Goal: Transaction & Acquisition: Purchase product/service

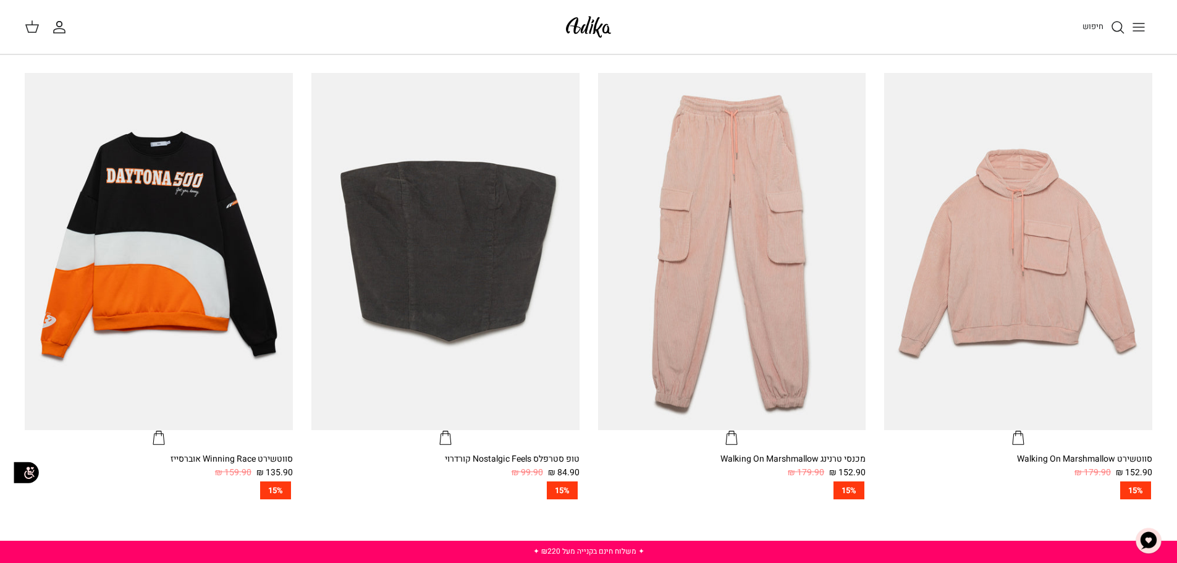
scroll to position [989, 0]
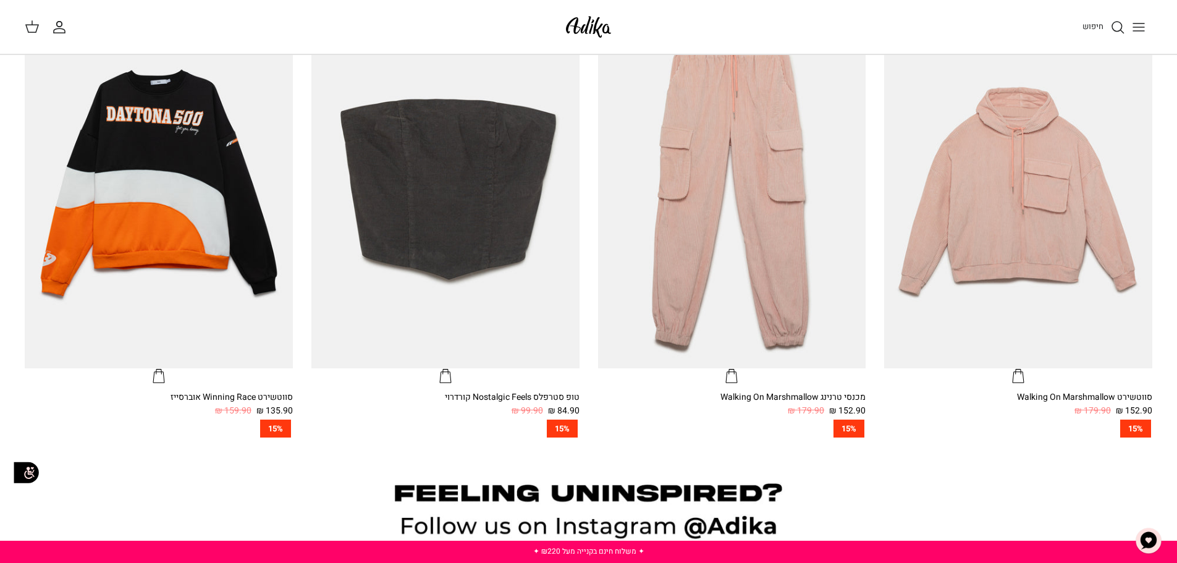
click at [1141, 27] on line "Toggle menu" at bounding box center [1138, 27] width 11 height 0
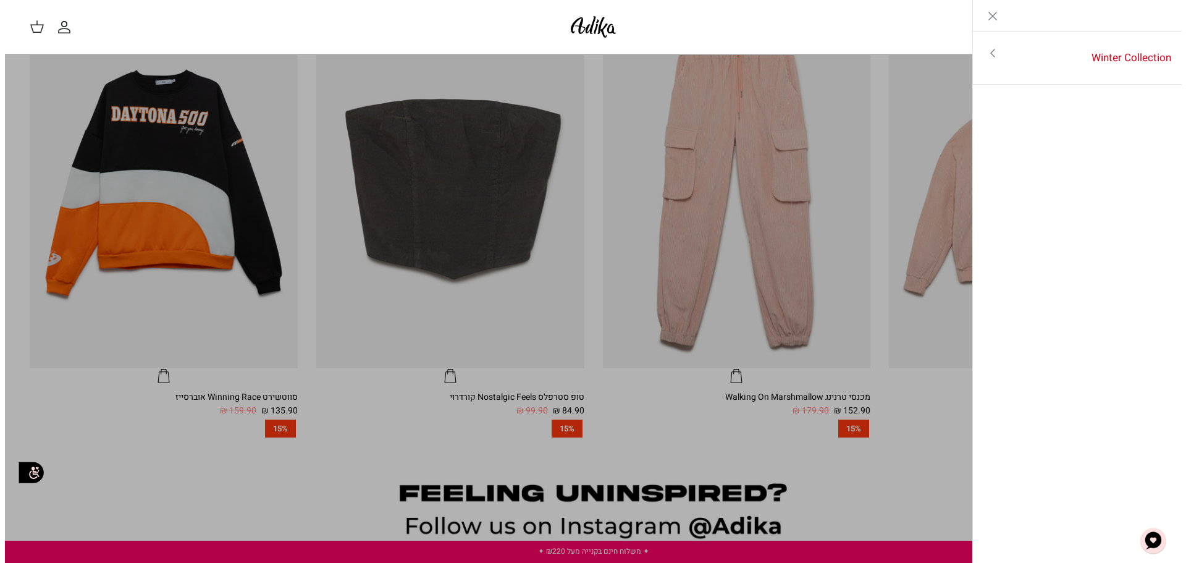
scroll to position [992, 0]
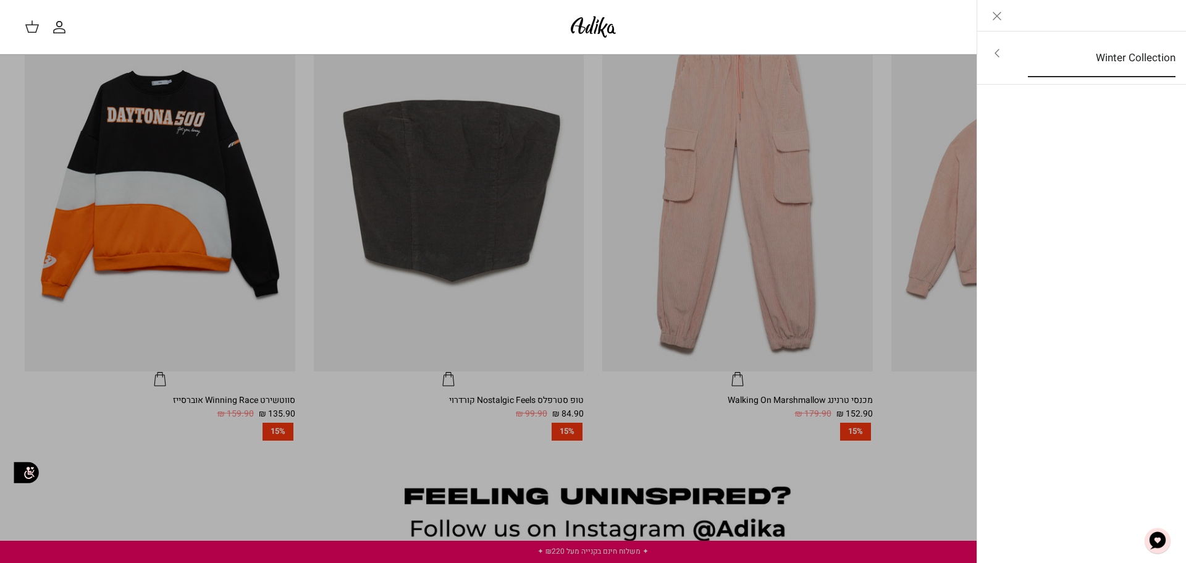
click at [1123, 62] on link "Winter Collection" at bounding box center [1102, 58] width 170 height 38
click at [1132, 55] on link "לכל הפריטים" at bounding box center [1082, 54] width 197 height 31
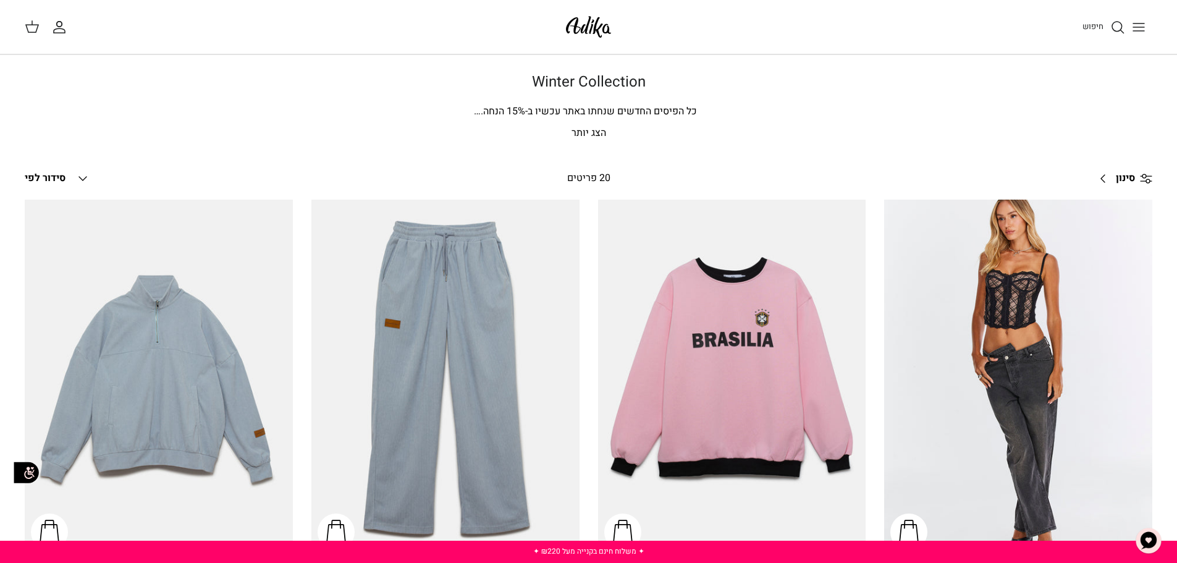
click at [586, 130] on p "הצג יותר" at bounding box center [588, 133] width 865 height 16
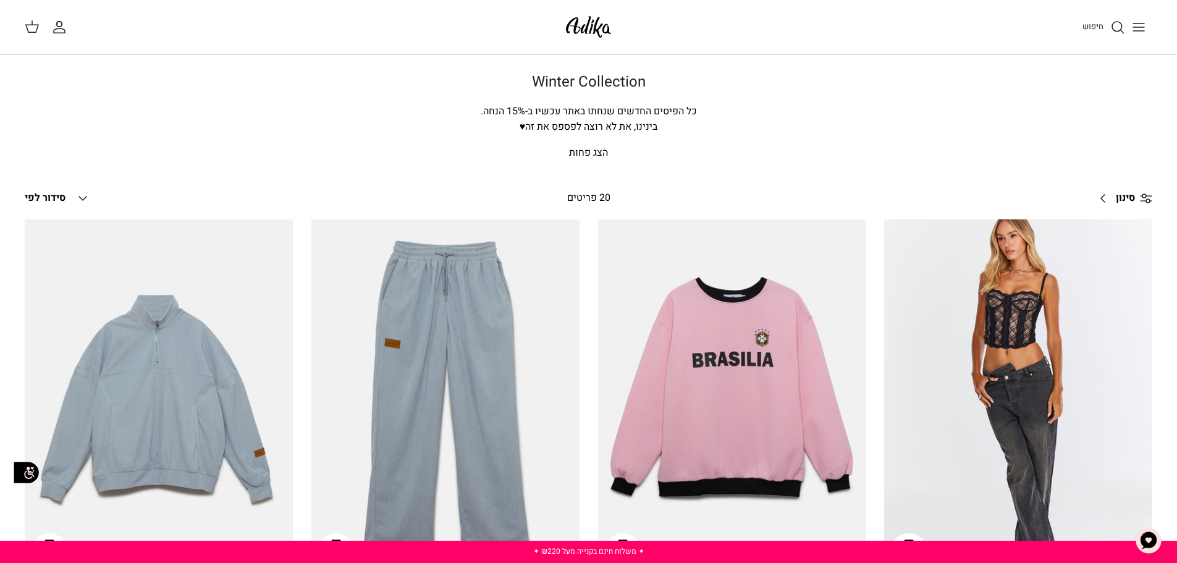
click at [1141, 26] on icon "Toggle menu" at bounding box center [1138, 27] width 15 height 15
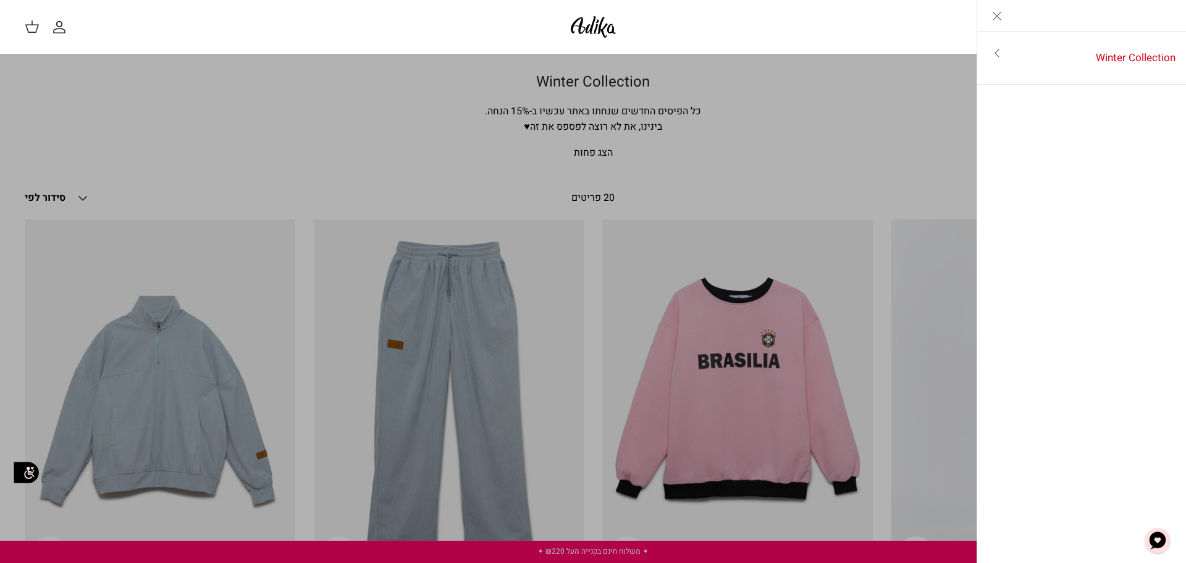
click at [995, 13] on line "Close" at bounding box center [997, 15] width 7 height 7
